Goal: Task Accomplishment & Management: Manage account settings

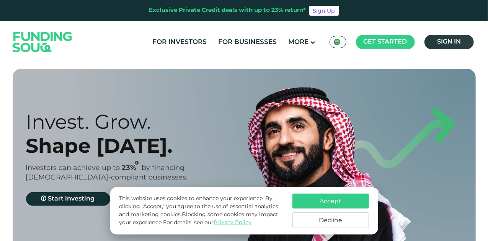
click at [443, 44] on span "Sign in" at bounding box center [449, 42] width 24 height 6
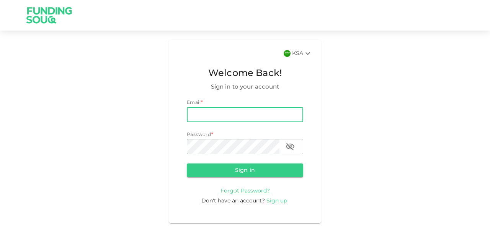
click at [214, 118] on input "email" at bounding box center [245, 114] width 116 height 15
type input "[EMAIL_ADDRESS][DOMAIN_NAME]"
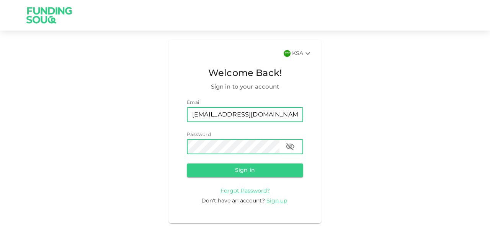
click at [187, 164] on button "Sign in" at bounding box center [245, 171] width 116 height 14
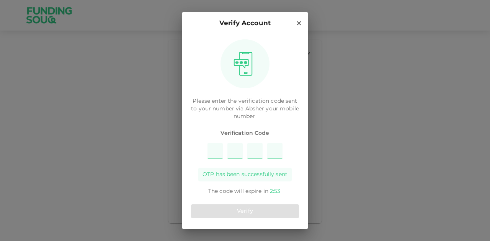
type input "6"
type input "3"
type input "7"
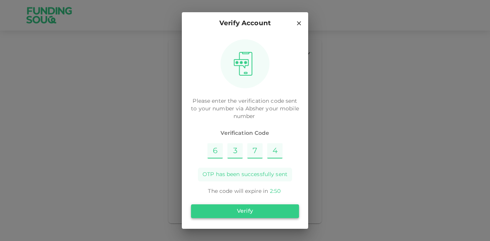
type input "4"
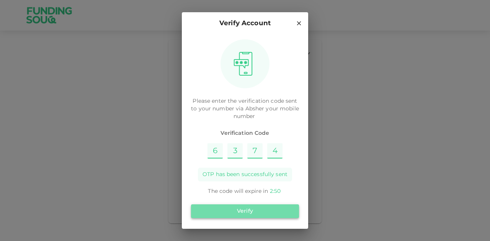
click at [243, 215] on button "Verify" at bounding box center [245, 212] width 108 height 14
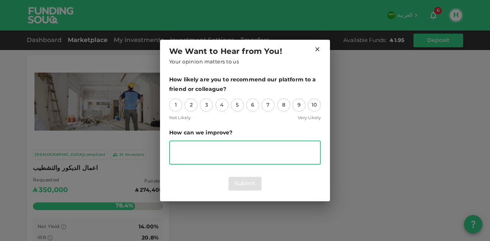
click at [197, 148] on textarea "suggestion" at bounding box center [244, 153] width 141 height 18
type textarea "Creating a User friendly IOS app for easy access"
click at [315, 102] on div "10" at bounding box center [314, 105] width 13 height 13
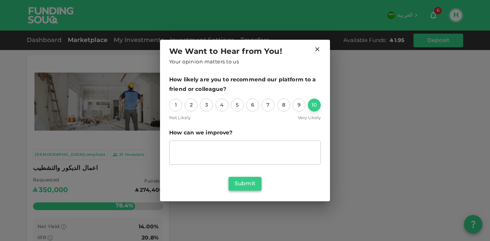
click at [253, 186] on button "Submit" at bounding box center [244, 184] width 33 height 14
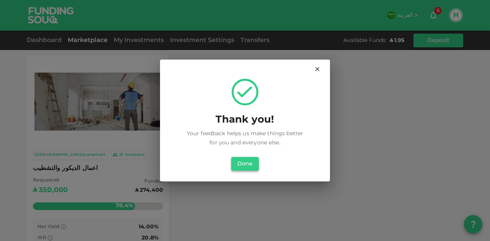
click at [250, 168] on button "Done" at bounding box center [245, 164] width 28 height 14
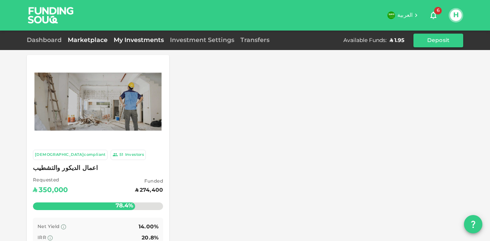
click at [145, 40] on link "My Investments" at bounding box center [139, 40] width 56 height 6
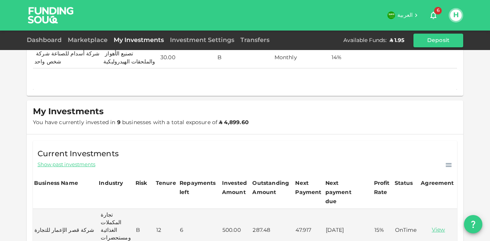
scroll to position [99, 0]
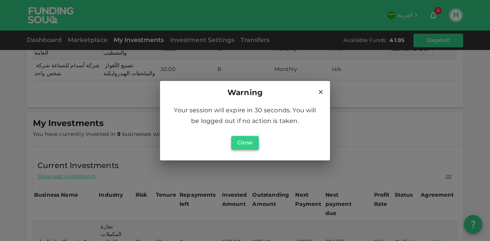
click at [251, 147] on button "Close" at bounding box center [245, 143] width 28 height 14
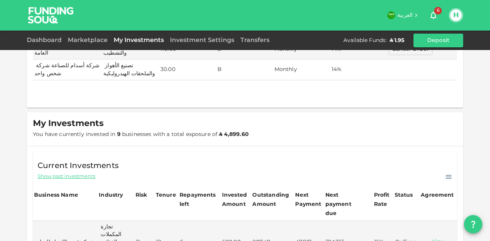
click at [379, 153] on div "Current Investments Show past investments" at bounding box center [245, 167] width 424 height 29
drag, startPoint x: 219, startPoint y: 115, endPoint x: 247, endPoint y: 119, distance: 28.2
click at [247, 119] on div "My Investments You have currently invested in 9 businesses with a total exposur…" at bounding box center [143, 129] width 220 height 21
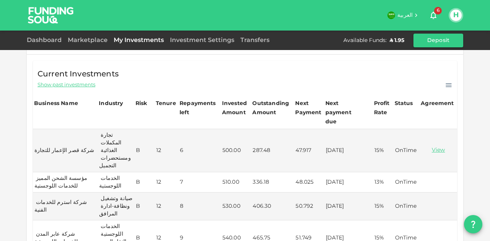
scroll to position [193, 0]
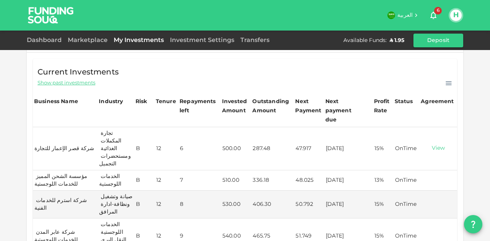
click at [430, 145] on link "View" at bounding box center [438, 148] width 34 height 7
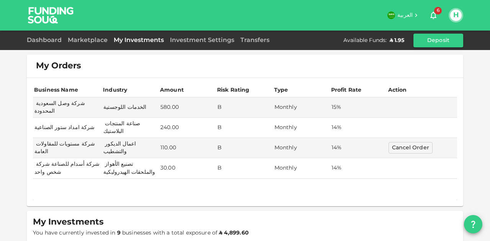
scroll to position [0, 0]
click at [361, 185] on div "Business Name Industry Amount Risk Rating Type Profit Rate Action شركة وصل السع…" at bounding box center [245, 142] width 436 height 129
click at [207, 42] on link "Investment Settings" at bounding box center [202, 40] width 70 height 6
